Goal: Task Accomplishment & Management: Use online tool/utility

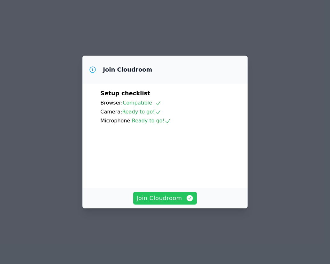
click at [139, 203] on span "Join Cloudroom" at bounding box center [164, 198] width 57 height 9
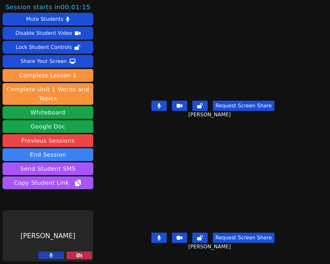
click at [84, 256] on button at bounding box center [79, 255] width 26 height 8
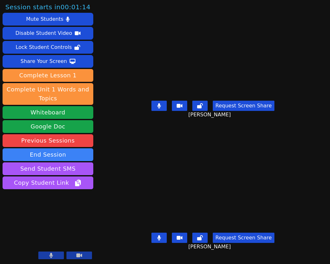
click at [84, 256] on button at bounding box center [79, 255] width 26 height 8
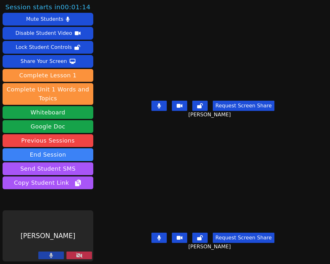
click at [52, 255] on icon at bounding box center [52, 255] width 4 height 5
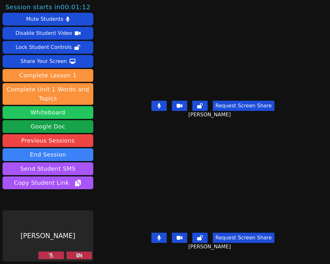
click at [60, 114] on button "Whiteboard" at bounding box center [48, 112] width 91 height 13
click at [54, 256] on button at bounding box center [51, 255] width 26 height 8
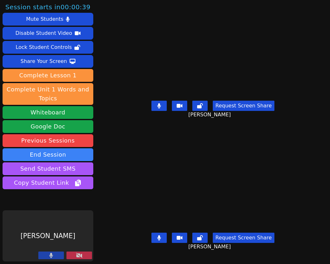
click at [54, 256] on button at bounding box center [51, 255] width 26 height 8
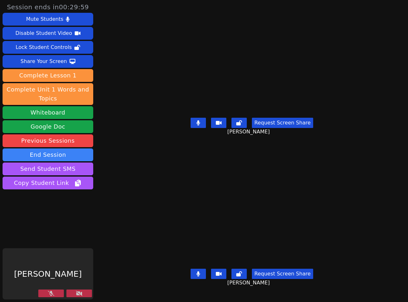
click at [49, 264] on icon at bounding box center [51, 292] width 6 height 5
click at [71, 264] on button at bounding box center [79, 293] width 26 height 8
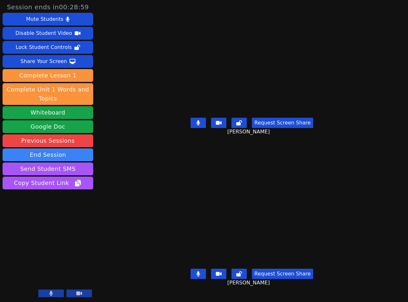
click at [199, 264] on icon at bounding box center [198, 273] width 4 height 5
click at [197, 128] on button at bounding box center [198, 123] width 15 height 10
click at [196, 264] on icon at bounding box center [198, 273] width 6 height 5
click at [198, 264] on icon at bounding box center [198, 273] width 4 height 5
click at [201, 125] on icon at bounding box center [198, 122] width 6 height 5
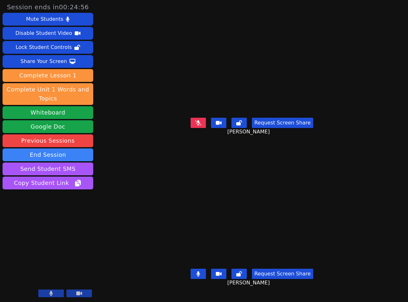
click at [197, 125] on icon at bounding box center [198, 122] width 6 height 5
click at [197, 264] on button at bounding box center [198, 273] width 15 height 10
click at [201, 264] on icon at bounding box center [198, 273] width 6 height 5
click at [60, 264] on button at bounding box center [51, 293] width 26 height 8
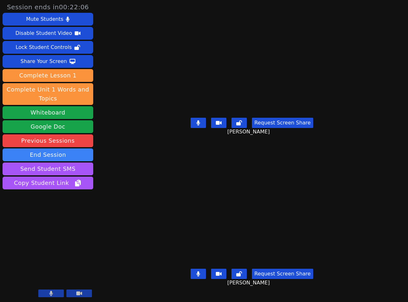
click at [202, 264] on button at bounding box center [198, 273] width 15 height 10
click at [197, 264] on icon at bounding box center [198, 273] width 6 height 5
click at [202, 125] on button at bounding box center [198, 123] width 15 height 10
click at [197, 125] on icon at bounding box center [198, 122] width 6 height 5
click at [198, 122] on button at bounding box center [198, 123] width 15 height 10
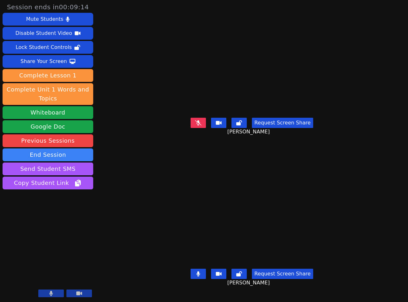
click at [195, 126] on button at bounding box center [198, 123] width 15 height 10
click at [197, 128] on button at bounding box center [198, 123] width 15 height 10
click at [203, 127] on button at bounding box center [198, 123] width 15 height 10
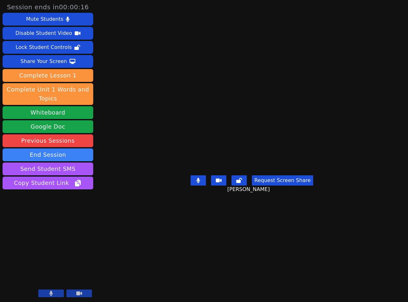
click at [85, 264] on button at bounding box center [79, 293] width 26 height 8
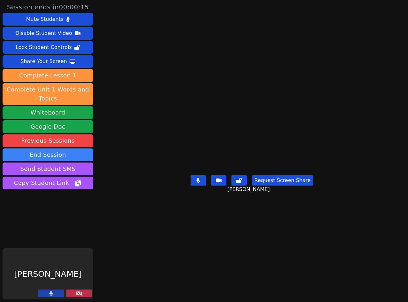
click at [58, 264] on button at bounding box center [51, 293] width 26 height 8
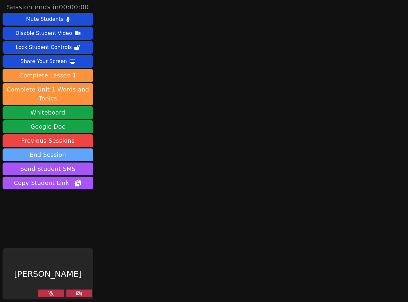
click at [45, 154] on button "End Session" at bounding box center [48, 154] width 91 height 13
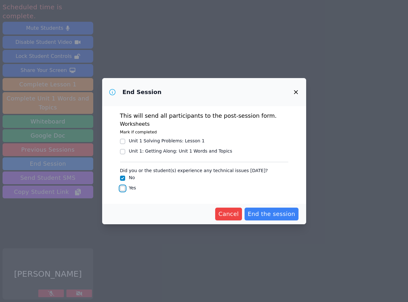
click at [124, 187] on input "Yes" at bounding box center [122, 188] width 5 height 5
checkbox input "true"
checkbox input "false"
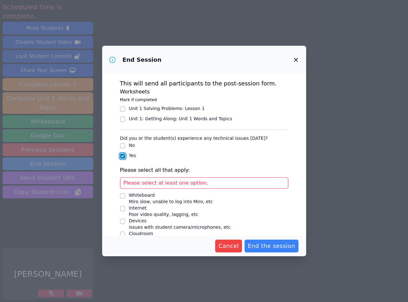
scroll to position [22, 0]
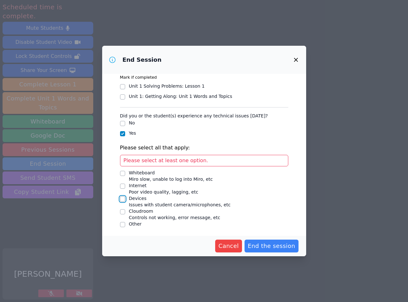
click at [121, 199] on input "Devices Issues with student camera/microphones, etc" at bounding box center [122, 198] width 5 height 5
checkbox input "true"
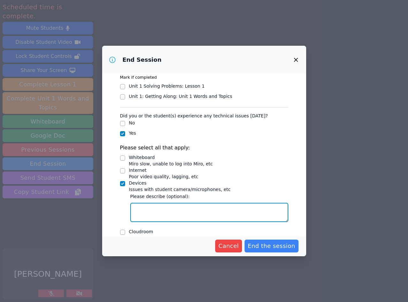
click at [178, 208] on textarea "Devices Issues with student camera/microphones, etc" at bounding box center [209, 212] width 158 height 19
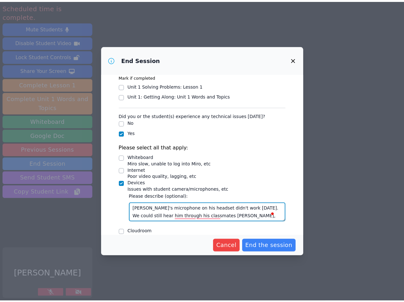
scroll to position [5, 0]
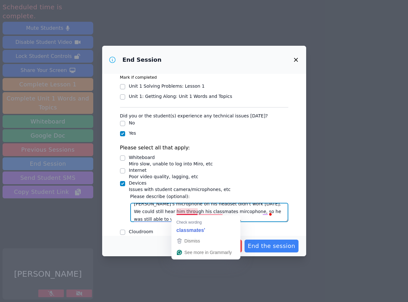
click at [197, 211] on textarea "[PERSON_NAME]'s microphone on his headset didn't work [DATE]. We could still he…" at bounding box center [209, 212] width 158 height 19
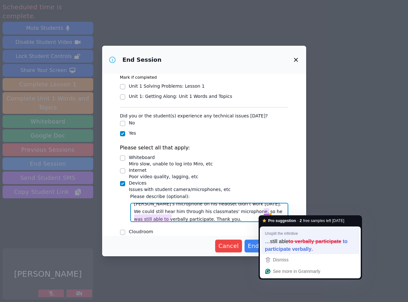
type textarea "[PERSON_NAME]'s microphone on his headset didn't work [DATE]. We could still he…"
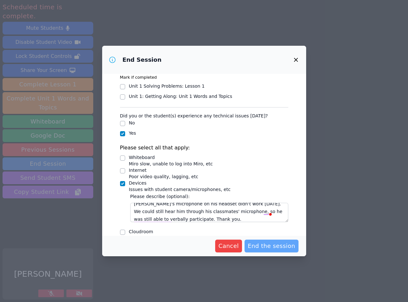
click at [256, 244] on span "End the session" at bounding box center [272, 245] width 48 height 9
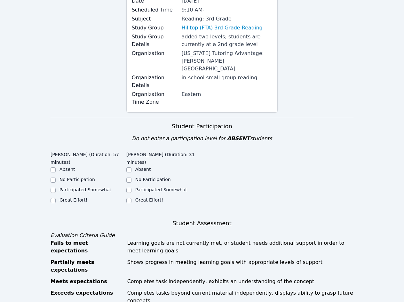
scroll to position [96, 0]
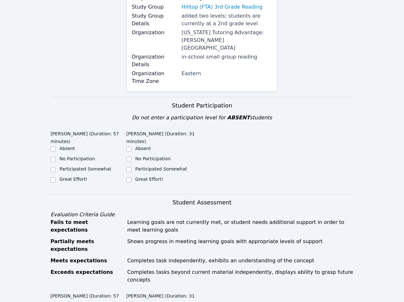
click at [78, 176] on label "Great Effort!" at bounding box center [73, 178] width 28 height 5
click at [56, 177] on input "Great Effort!" at bounding box center [52, 179] width 5 height 5
checkbox input "true"
click at [134, 176] on div "Great Effort!" at bounding box center [164, 180] width 76 height 8
click at [149, 176] on label "Great Effort!" at bounding box center [149, 178] width 28 height 5
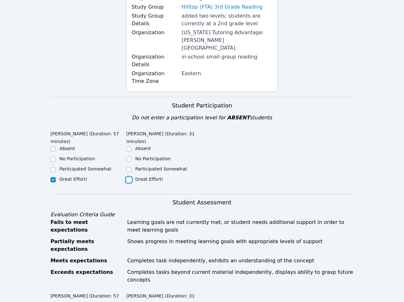
click at [131, 177] on input "Great Effort!" at bounding box center [128, 179] width 5 height 5
checkbox input "true"
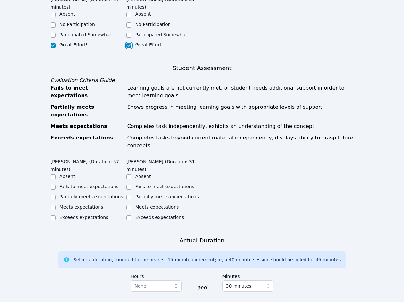
scroll to position [256, 0]
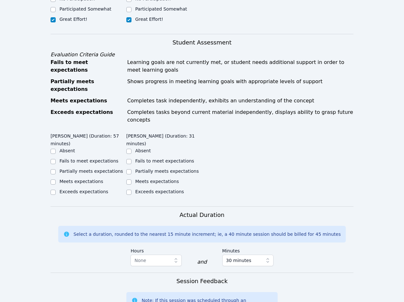
click at [92, 179] on label "Meets expectations" at bounding box center [81, 181] width 44 height 5
click at [56, 179] on input "Meets expectations" at bounding box center [52, 181] width 5 height 5
checkbox input "true"
click at [147, 179] on label "Meets expectations" at bounding box center [157, 181] width 44 height 5
click at [131, 179] on input "Meets expectations" at bounding box center [128, 181] width 5 height 5
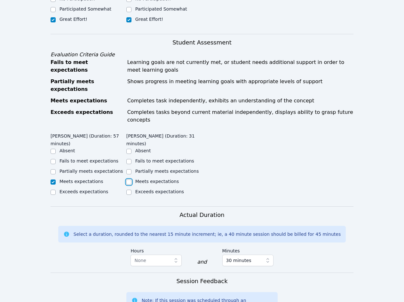
checkbox input "true"
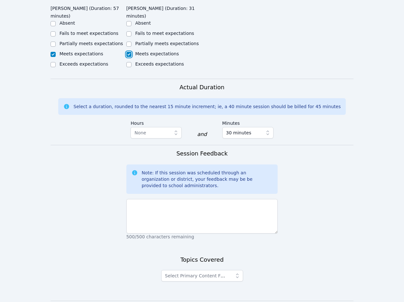
scroll to position [383, 0]
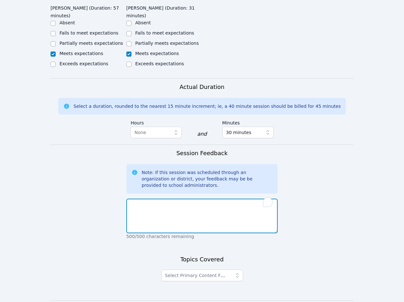
click at [197, 200] on textarea "To enrich screen reader interactions, please activate Accessibility in Grammarl…" at bounding box center [201, 215] width 151 height 35
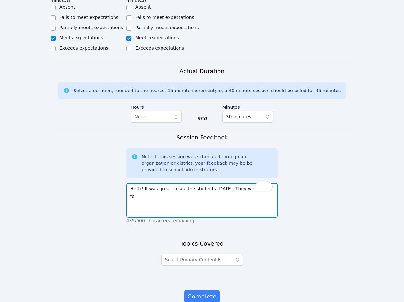
scroll to position [408, 0]
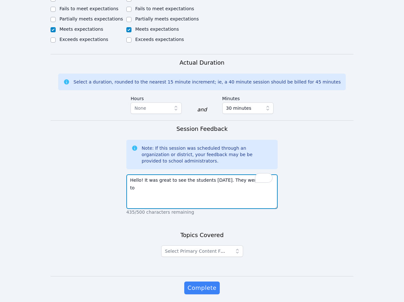
click at [262, 174] on textarea "Hello! It was great to see the students [DATE]. They were able to" at bounding box center [201, 191] width 151 height 35
click at [200, 174] on textarea "Hello! It was great to see the students [DATE]. They were able to continue with…" at bounding box center [201, 191] width 151 height 35
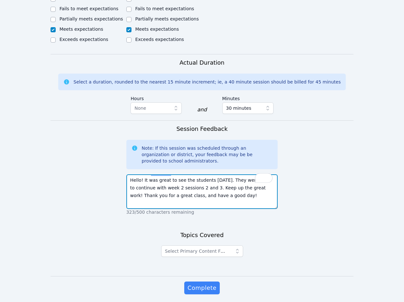
type textarea "Hello! It was great to see the students [DATE]. They were able to continue with…"
click at [205, 243] on div "Select Primary Content Focus" at bounding box center [202, 253] width 82 height 20
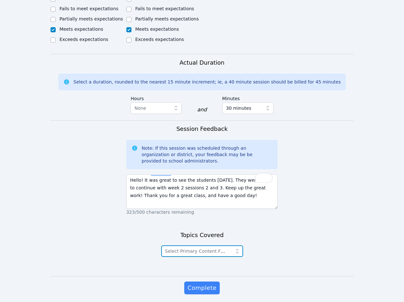
click at [207, 248] on span "Select Primary Content Focus" at bounding box center [198, 250] width 66 height 5
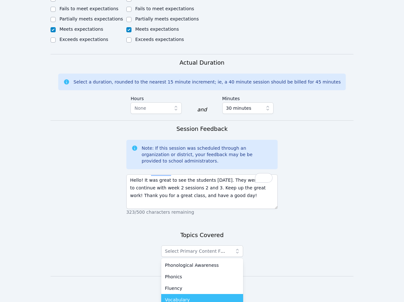
click at [200, 264] on div "Vocabulary" at bounding box center [202, 299] width 74 height 6
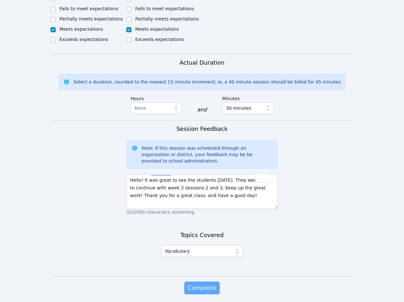
click at [200, 264] on span "Complete" at bounding box center [201, 287] width 29 height 9
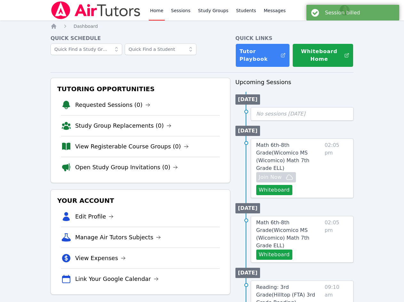
click at [155, 11] on link "Home" at bounding box center [157, 10] width 16 height 20
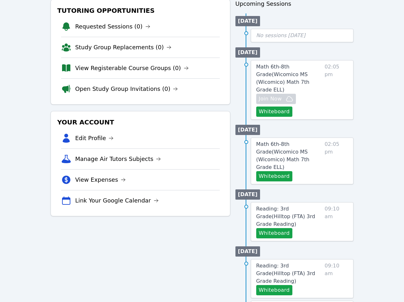
scroll to position [96, 0]
